Goal: Information Seeking & Learning: Learn about a topic

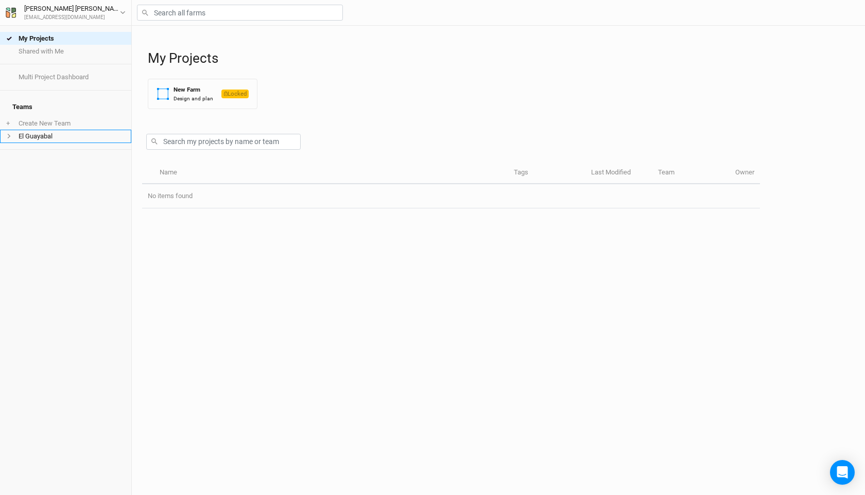
click at [38, 130] on li "El Guayabal" at bounding box center [65, 136] width 131 height 13
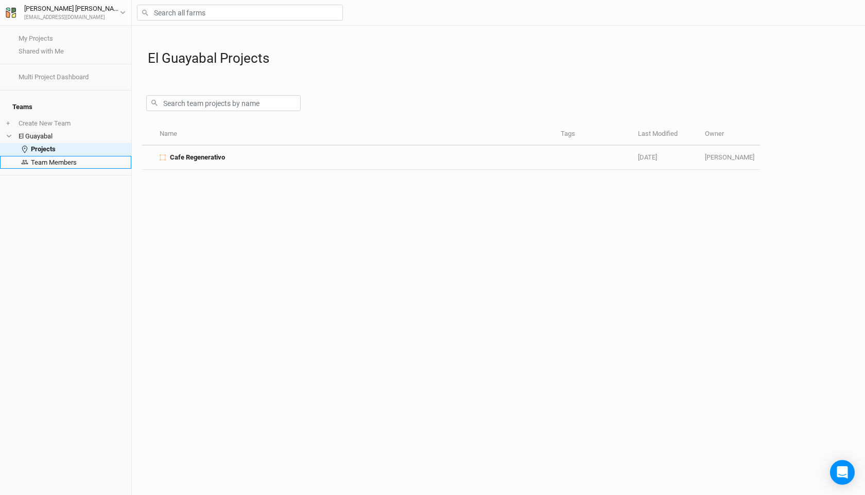
click at [73, 156] on link "Team Members" at bounding box center [65, 162] width 131 height 13
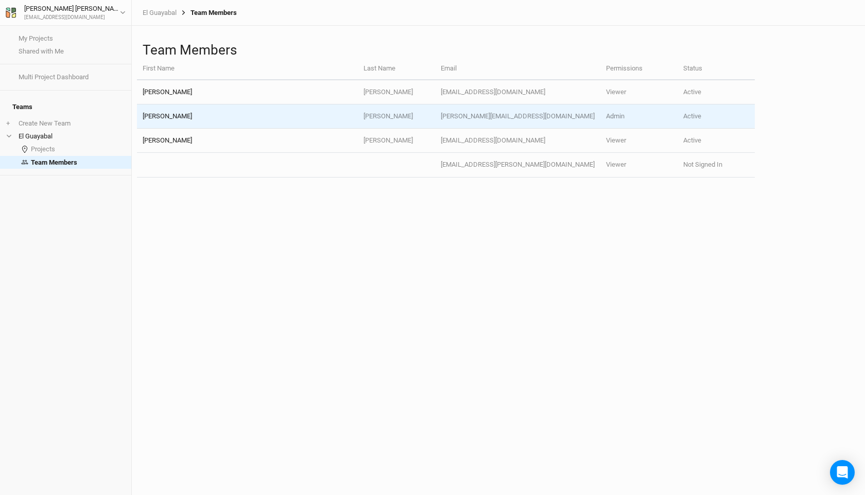
click at [514, 119] on td "[PERSON_NAME][EMAIL_ADDRESS][DOMAIN_NAME]" at bounding box center [517, 117] width 165 height 24
click at [427, 119] on td "[PERSON_NAME]" at bounding box center [396, 117] width 77 height 24
click at [162, 118] on td "[PERSON_NAME]" at bounding box center [247, 117] width 221 height 24
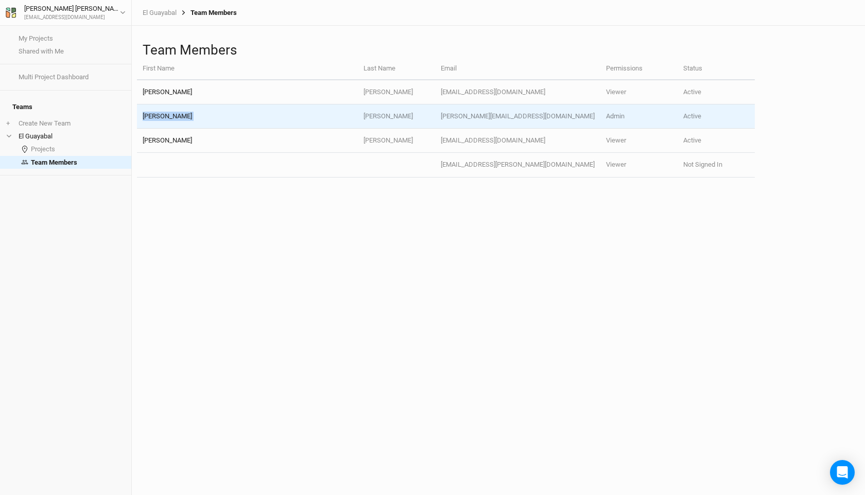
click at [162, 118] on td "[PERSON_NAME]" at bounding box center [247, 117] width 221 height 24
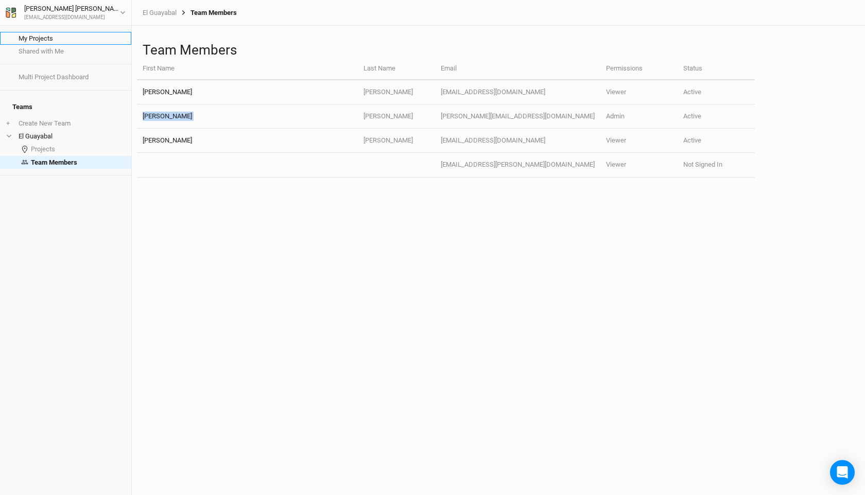
click at [65, 36] on link "My Projects" at bounding box center [65, 38] width 131 height 13
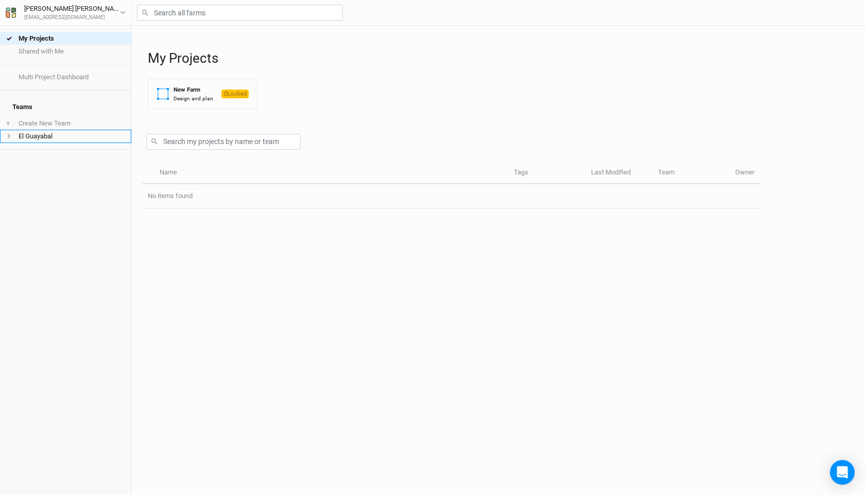
click at [55, 131] on li "El Guayabal" at bounding box center [65, 136] width 131 height 13
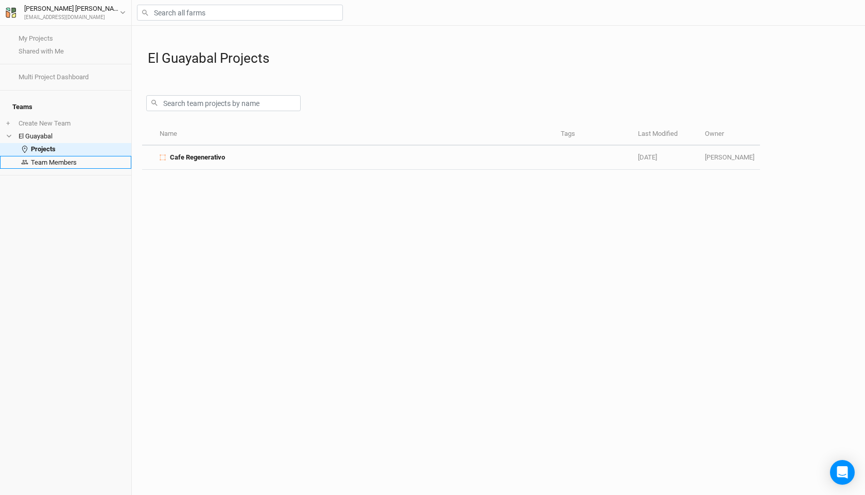
click at [64, 156] on link "Team Members" at bounding box center [65, 162] width 131 height 13
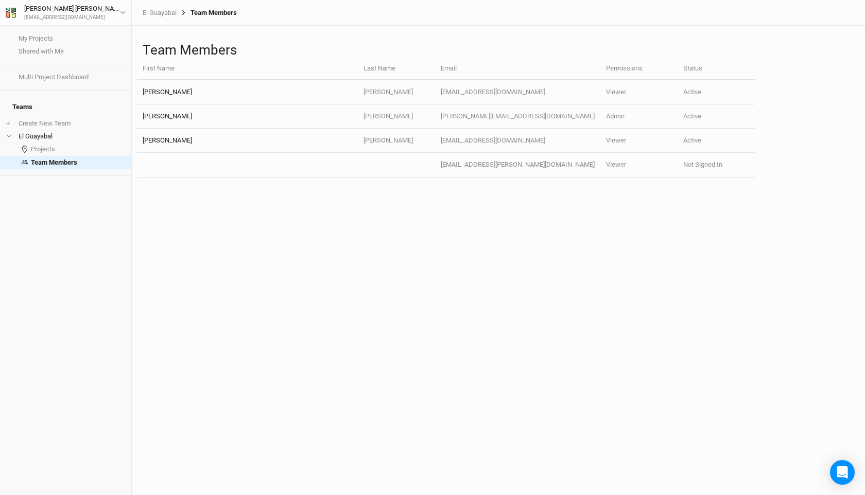
click at [208, 13] on div "Team Members" at bounding box center [207, 13] width 60 height 8
click at [56, 131] on li "El Guayabal" at bounding box center [65, 136] width 131 height 13
click at [70, 130] on li "El Guayabal" at bounding box center [65, 136] width 131 height 13
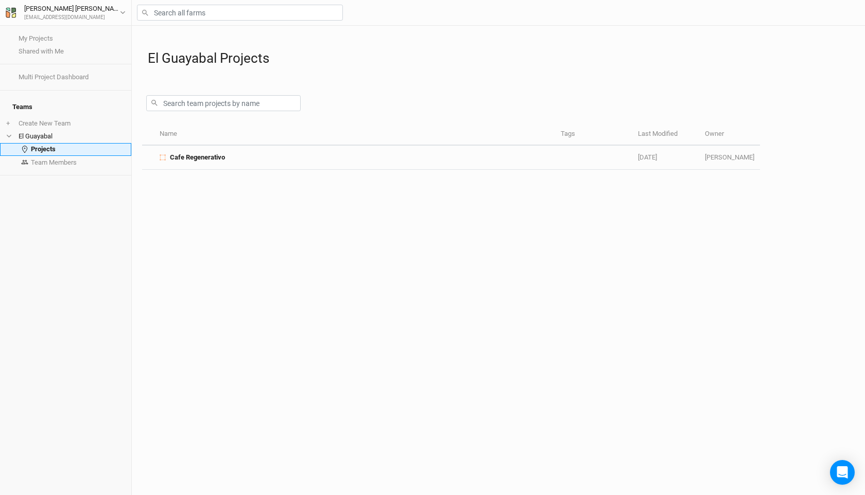
click at [58, 146] on link "Projects" at bounding box center [65, 149] width 131 height 13
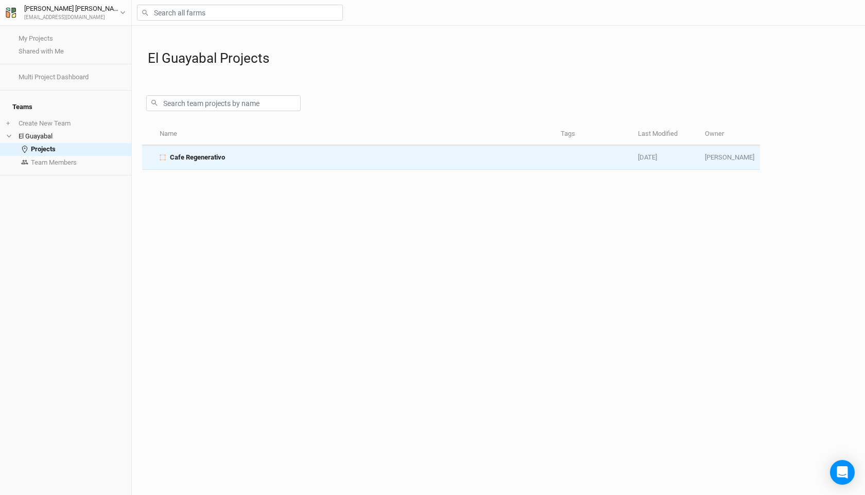
click at [206, 161] on span "Cafe Regenerativo" at bounding box center [197, 157] width 55 height 9
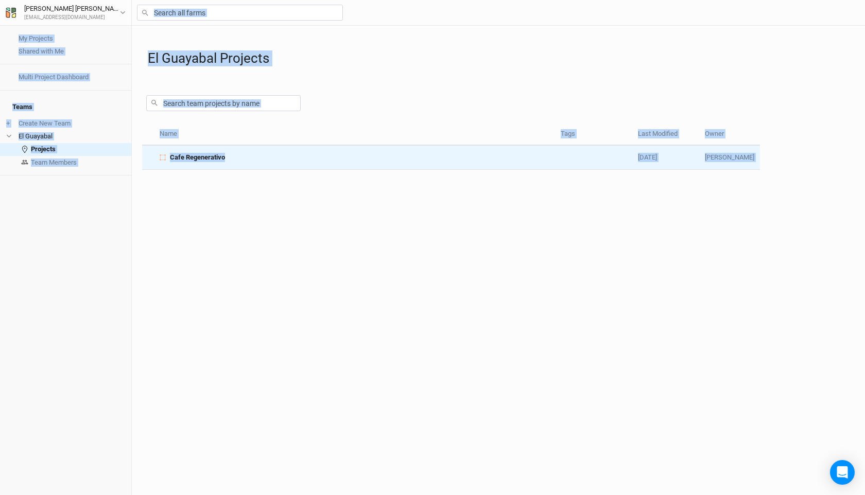
click at [206, 161] on div "My Projects Shared with Me Multi Project Dashboard Teams + Create New Team El G…" at bounding box center [432, 247] width 865 height 495
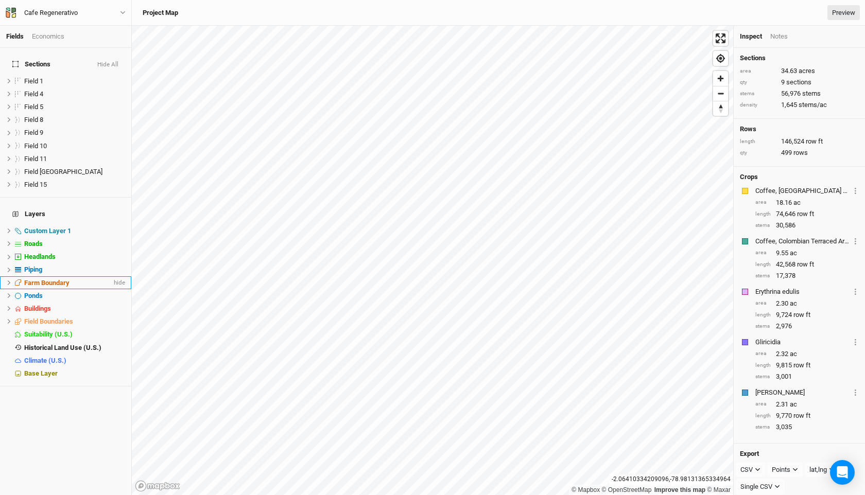
click at [53, 279] on span "Farm Boundary" at bounding box center [46, 283] width 45 height 8
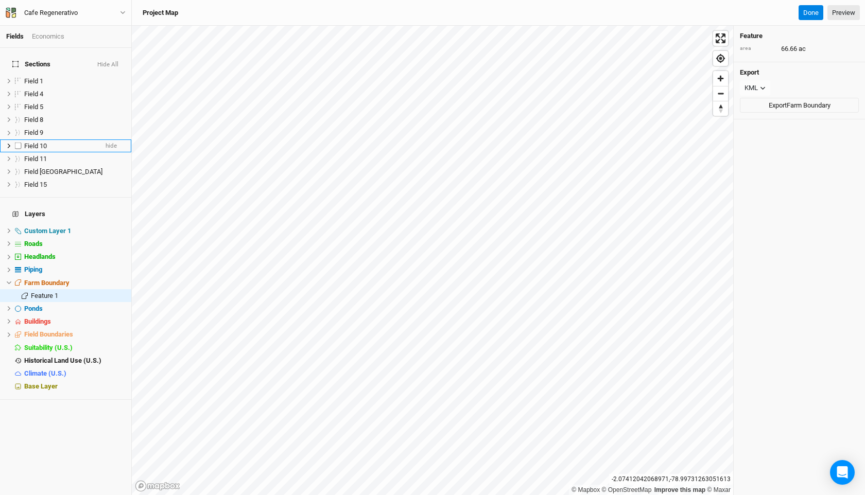
click at [48, 142] on div "Field 10" at bounding box center [60, 146] width 73 height 8
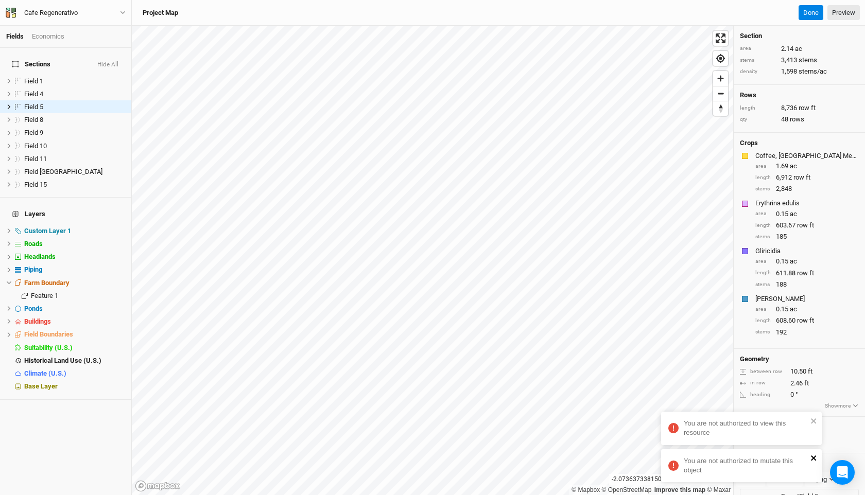
click at [814, 462] on icon "close" at bounding box center [813, 458] width 7 height 8
click at [813, 427] on resource "You are not authorized to view this resource" at bounding box center [741, 428] width 161 height 33
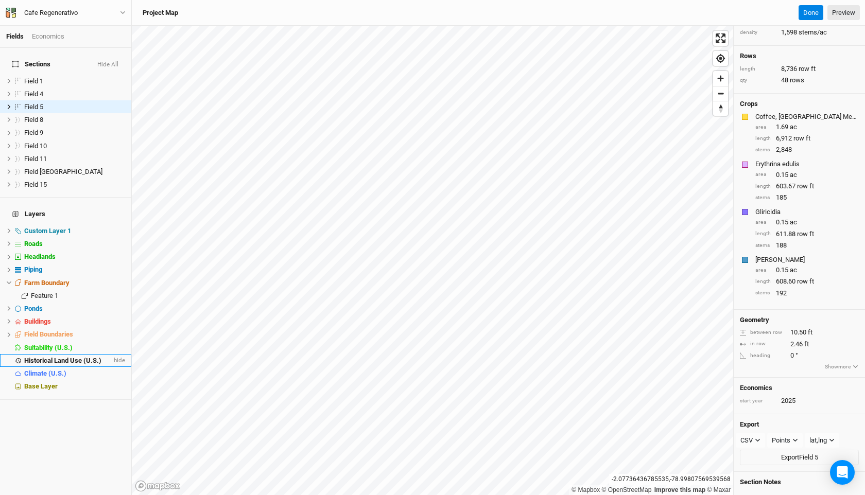
click at [77, 357] on span "Historical Land Use (U.S.)" at bounding box center [62, 361] width 77 height 8
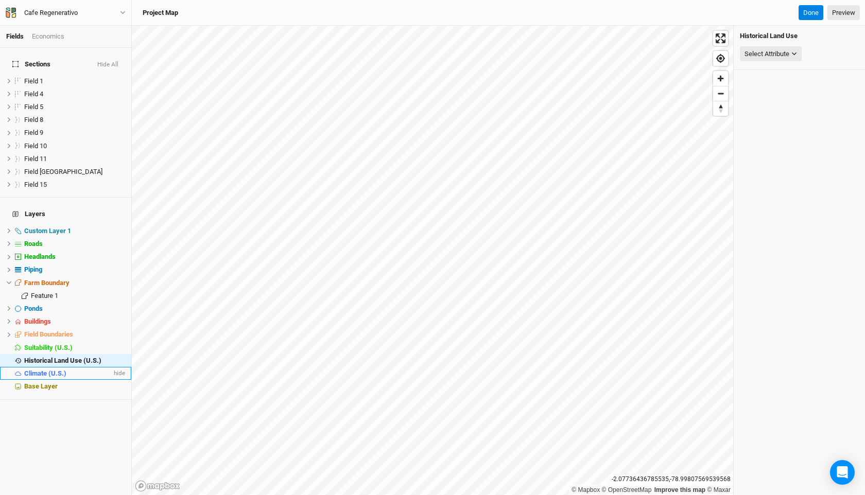
click at [67, 370] on div "Climate (U.S.)" at bounding box center [68, 374] width 88 height 8
click at [63, 357] on span "Historical Land Use (U.S.)" at bounding box center [62, 361] width 77 height 8
click at [792, 52] on icon "button" at bounding box center [794, 54] width 6 height 6
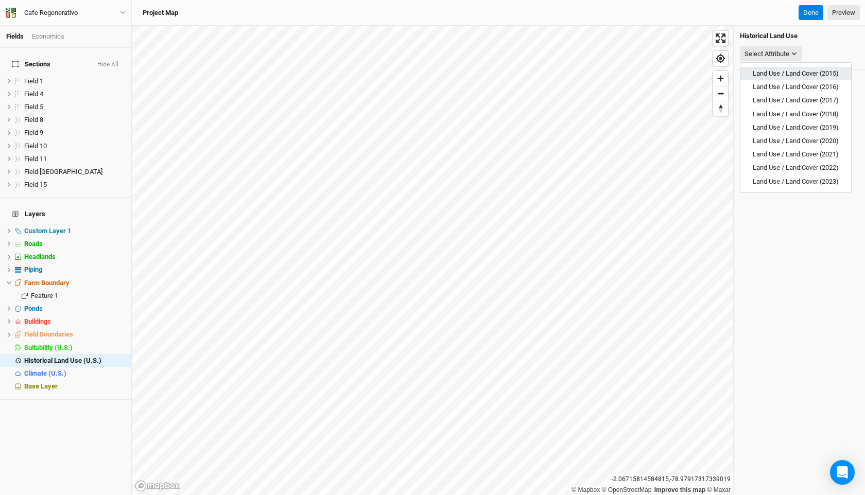
click at [788, 76] on span "Land Use / Land Cover (2015)" at bounding box center [796, 74] width 86 height 8
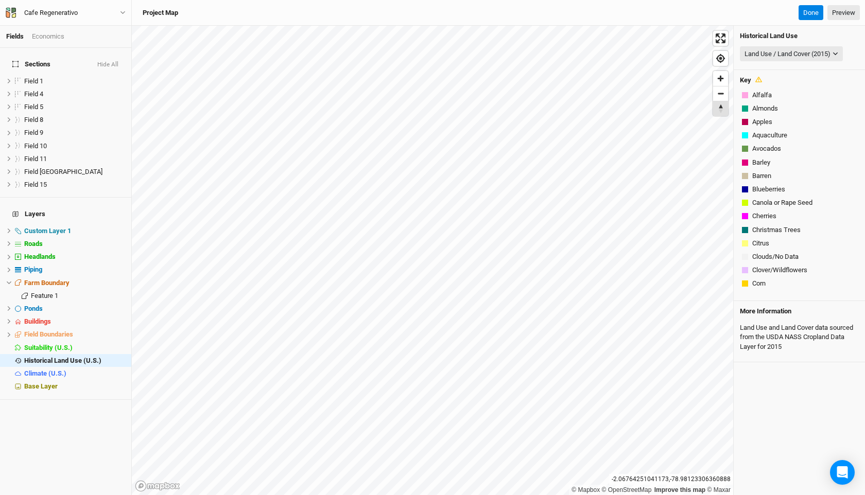
scroll to position [590, 0]
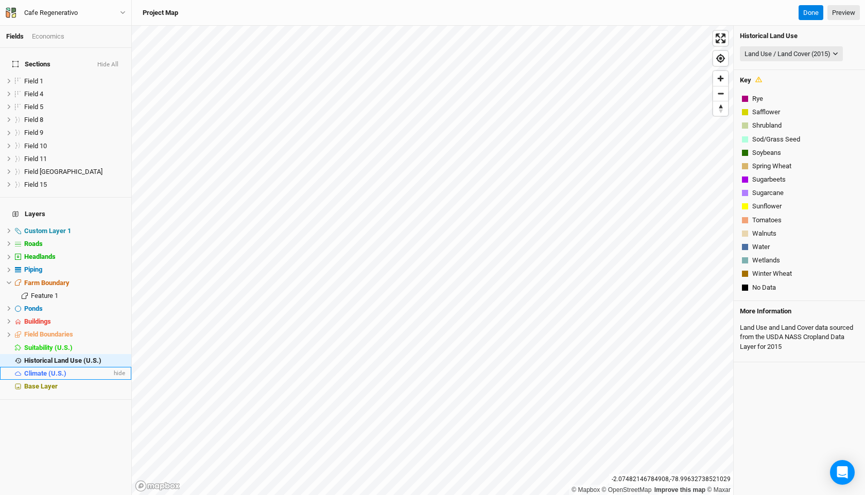
click at [71, 370] on div "Climate (U.S.)" at bounding box center [68, 374] width 88 height 8
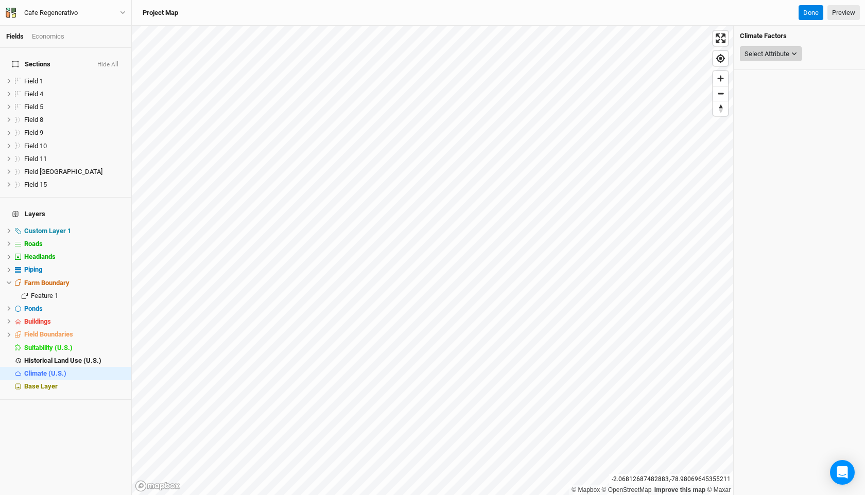
click at [779, 55] on div "Select Attribute" at bounding box center [767, 54] width 45 height 10
click at [774, 95] on button "USDA Hardiness Zones (2023)" at bounding box center [790, 100] width 139 height 13
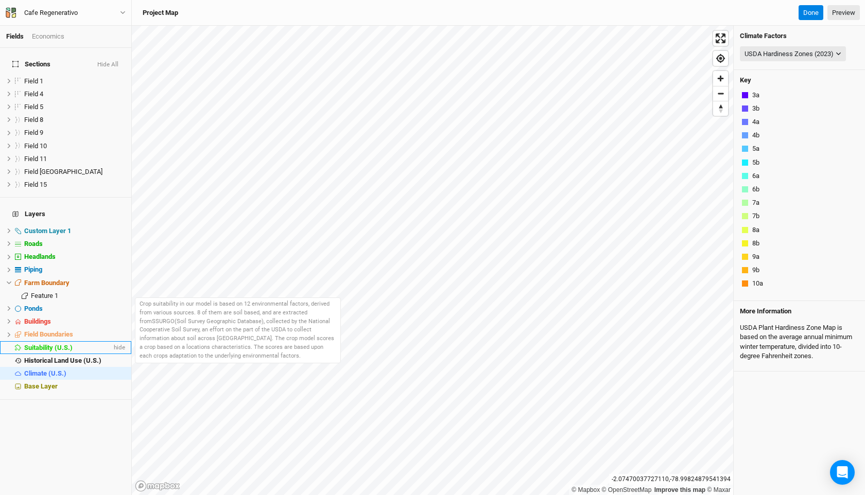
click at [92, 344] on div "Suitability (U.S.)" at bounding box center [68, 348] width 88 height 8
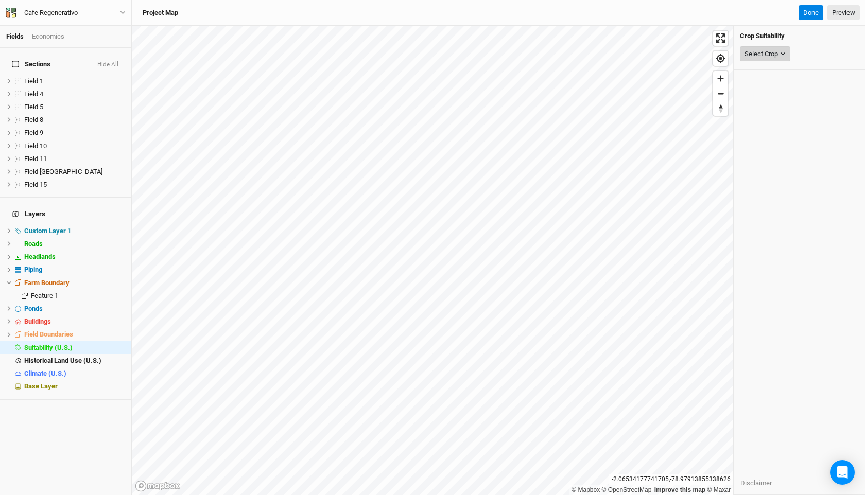
click at [757, 53] on div "Select Crop" at bounding box center [761, 54] width 33 height 10
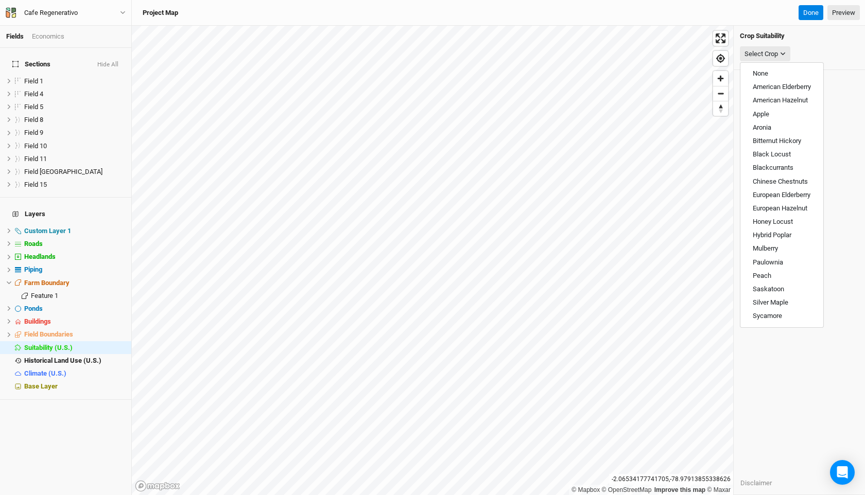
click at [757, 414] on div "Crop Suitability Select Crop Disclaimer" at bounding box center [799, 261] width 131 height 470
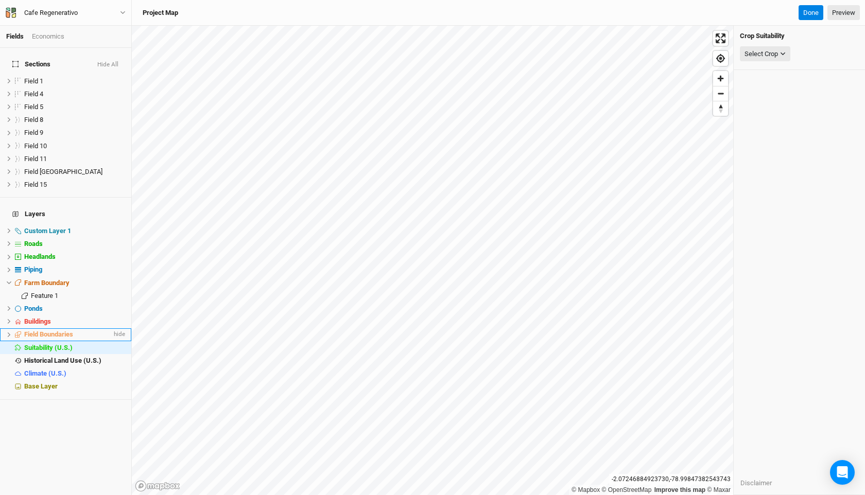
click at [31, 331] on span "Field Boundaries" at bounding box center [48, 335] width 49 height 8
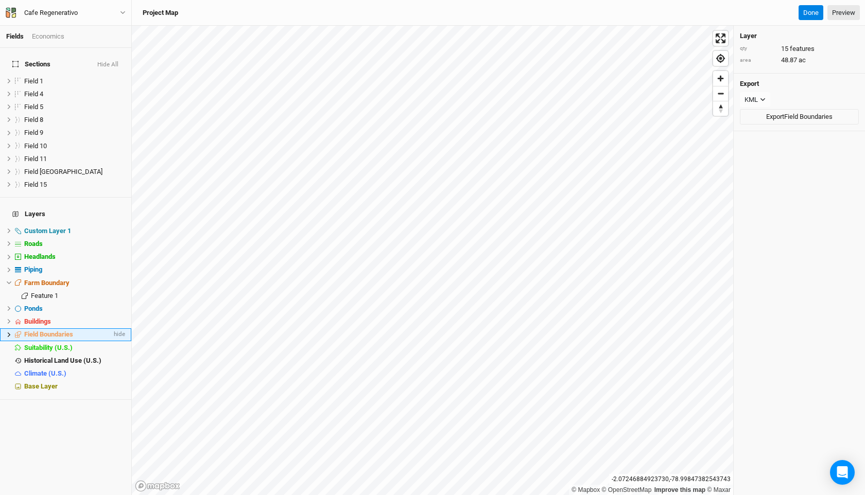
click at [31, 331] on span "Field Boundaries" at bounding box center [48, 335] width 49 height 8
click at [35, 318] on span "Buildings" at bounding box center [37, 322] width 27 height 8
click at [37, 331] on span "Field Boundaries" at bounding box center [48, 335] width 49 height 8
click at [35, 318] on span "Buildings" at bounding box center [37, 322] width 27 height 8
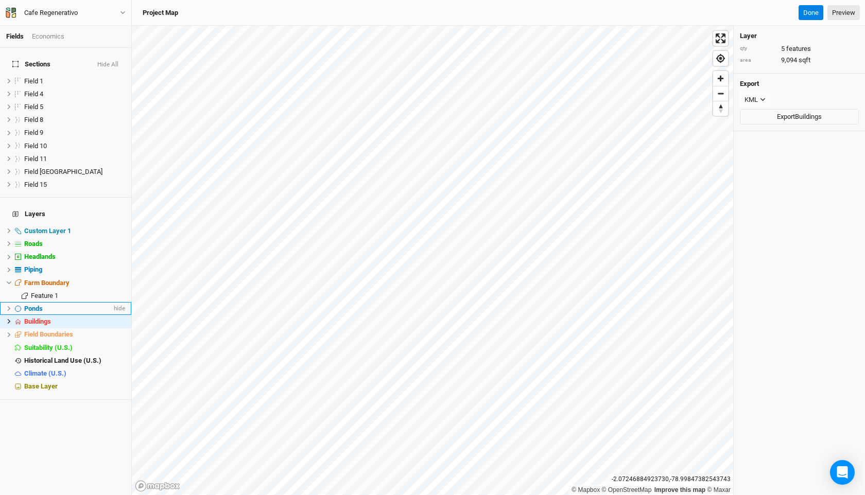
click at [38, 302] on li "Ponds hide" at bounding box center [65, 308] width 131 height 13
click at [121, 302] on span "hide" at bounding box center [118, 308] width 13 height 13
click at [121, 302] on span "show" at bounding box center [117, 308] width 16 height 13
click at [33, 266] on span "Piping" at bounding box center [33, 270] width 18 height 8
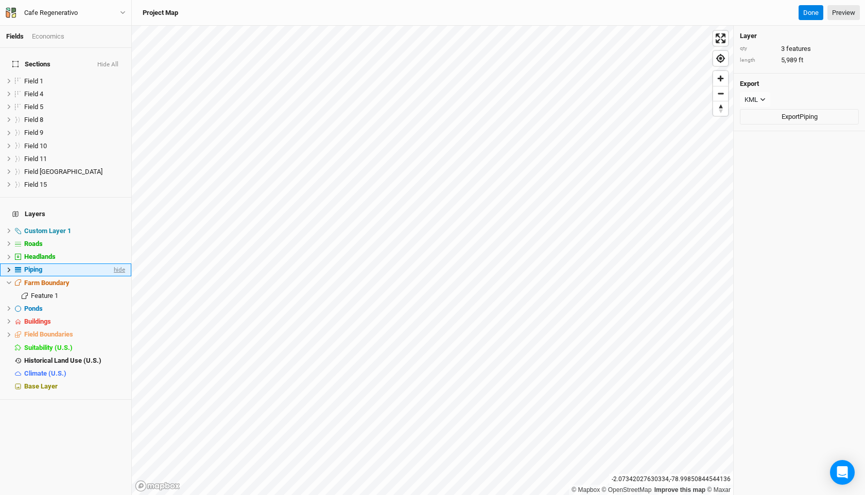
click at [122, 264] on span "hide" at bounding box center [118, 270] width 13 height 13
click at [0, 0] on span "show" at bounding box center [0, 0] width 0 height 0
click at [0, 0] on span "hide" at bounding box center [0, 0] width 0 height 0
click at [0, 0] on span "show" at bounding box center [0, 0] width 0 height 0
click at [0, 0] on span "hide" at bounding box center [0, 0] width 0 height 0
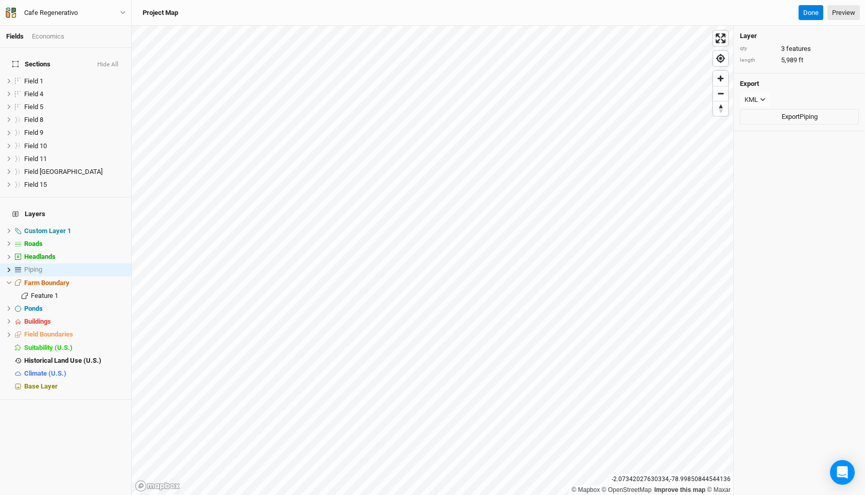
click at [0, 0] on span "show" at bounding box center [0, 0] width 0 height 0
click at [61, 253] on div "Headlands" at bounding box center [68, 257] width 88 height 8
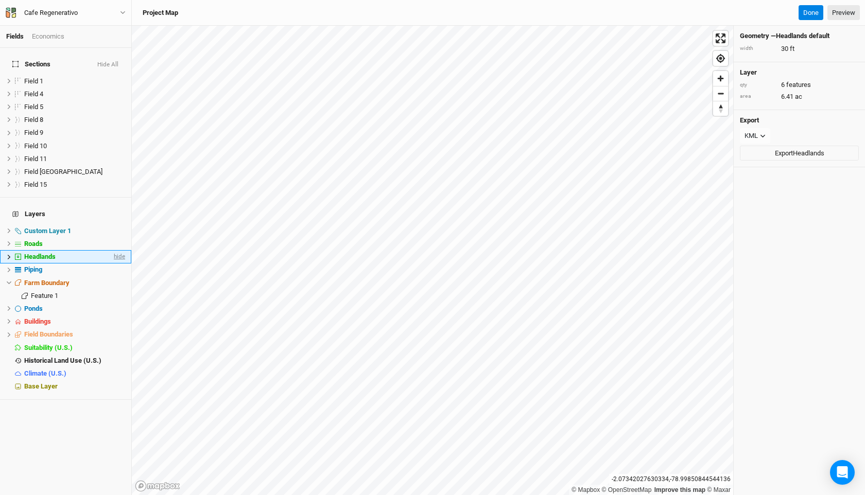
click at [117, 251] on span "hide" at bounding box center [118, 257] width 13 height 13
click at [0, 0] on span "show" at bounding box center [0, 0] width 0 height 0
click at [0, 0] on span "hide" at bounding box center [0, 0] width 0 height 0
click at [0, 0] on span "show" at bounding box center [0, 0] width 0 height 0
click at [0, 0] on span "hide" at bounding box center [0, 0] width 0 height 0
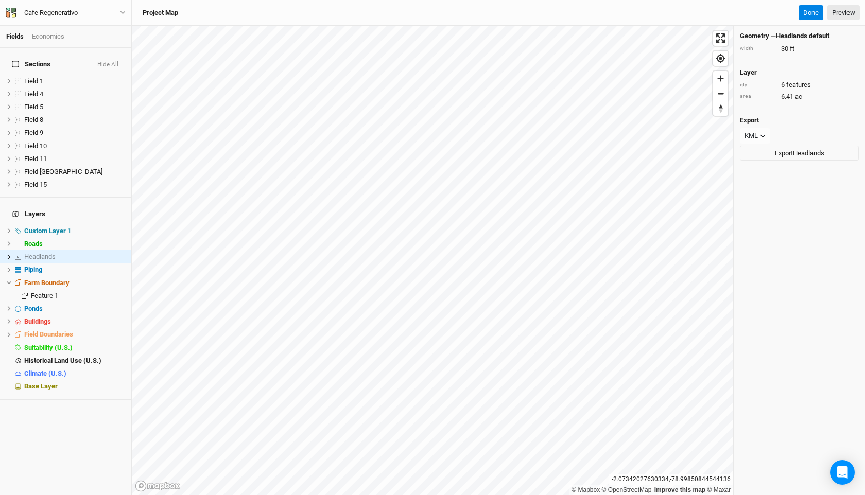
click at [0, 0] on span "show" at bounding box center [0, 0] width 0 height 0
click at [126, 250] on li "Headlands hide" at bounding box center [65, 256] width 131 height 13
click at [124, 251] on span "hide" at bounding box center [118, 257] width 13 height 13
click at [0, 0] on span "show" at bounding box center [0, 0] width 0 height 0
